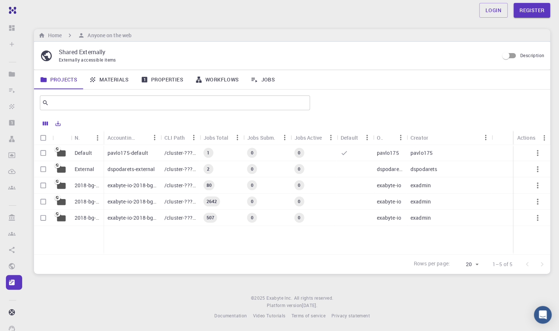
click at [272, 81] on link "Jobs" at bounding box center [262, 79] width 36 height 19
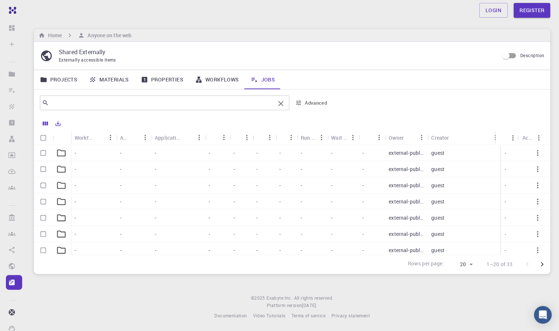
click at [66, 102] on input "text" at bounding box center [162, 103] width 226 height 10
